Goal: Information Seeking & Learning: Learn about a topic

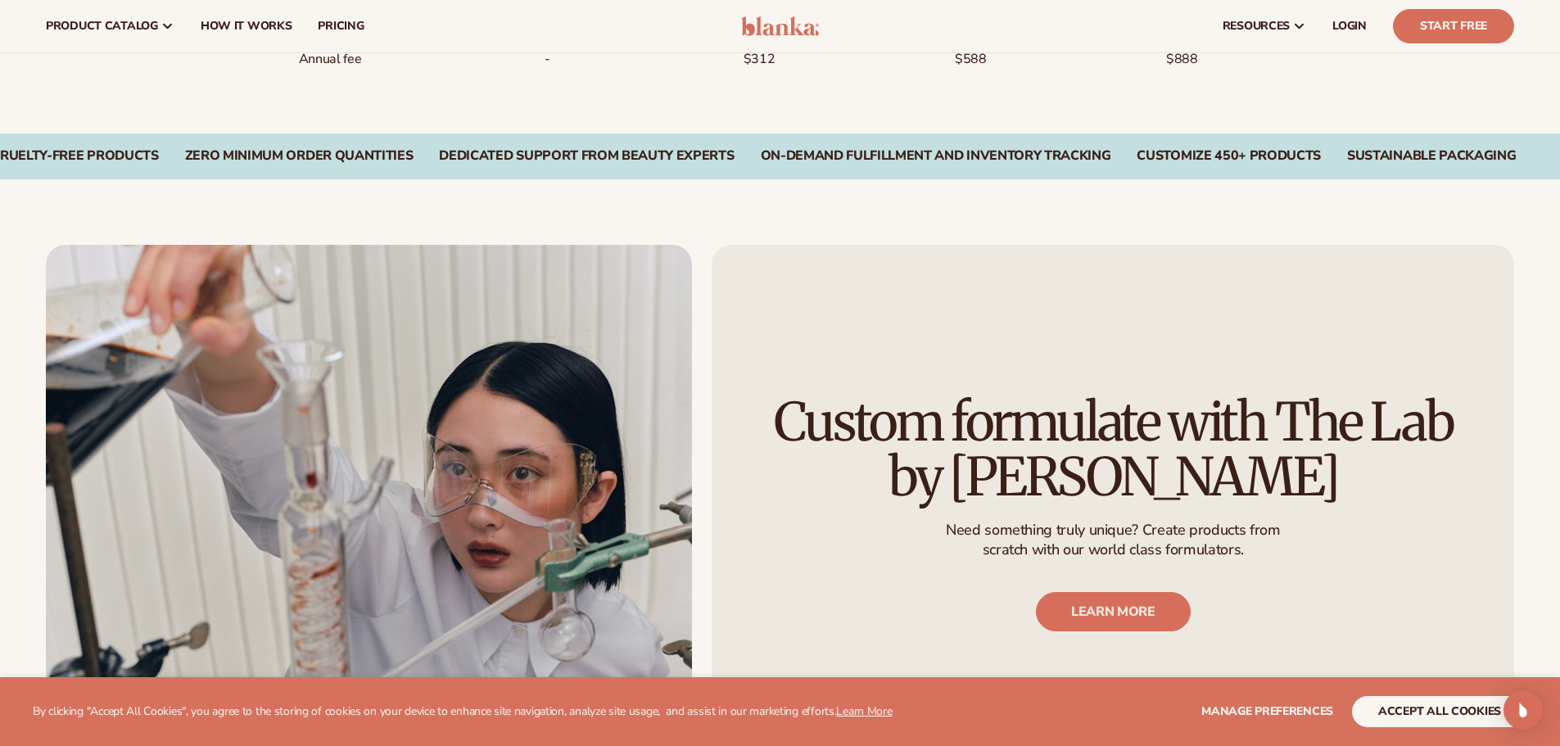
scroll to position [1638, 0]
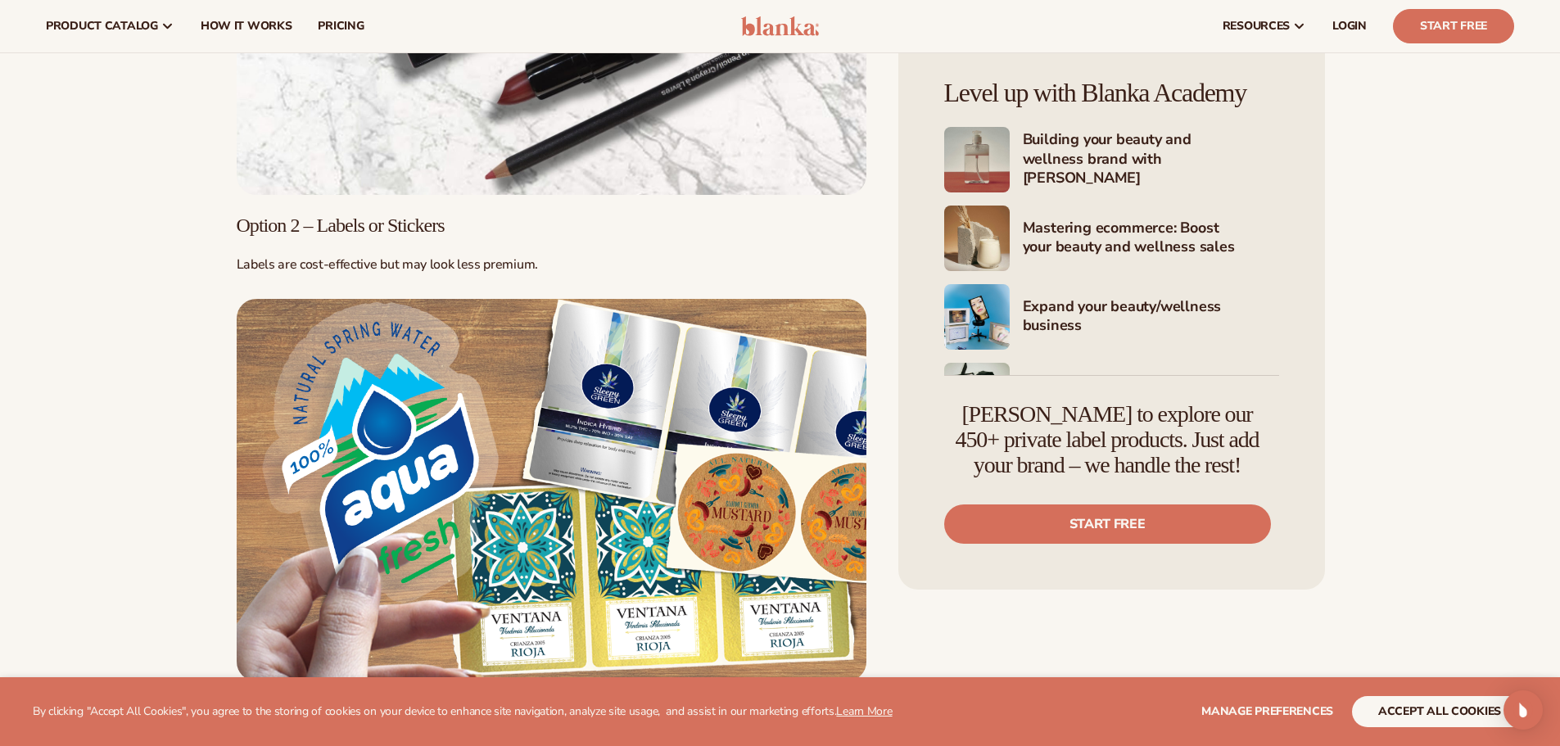
scroll to position [12286, 0]
